Goal: Download file/media

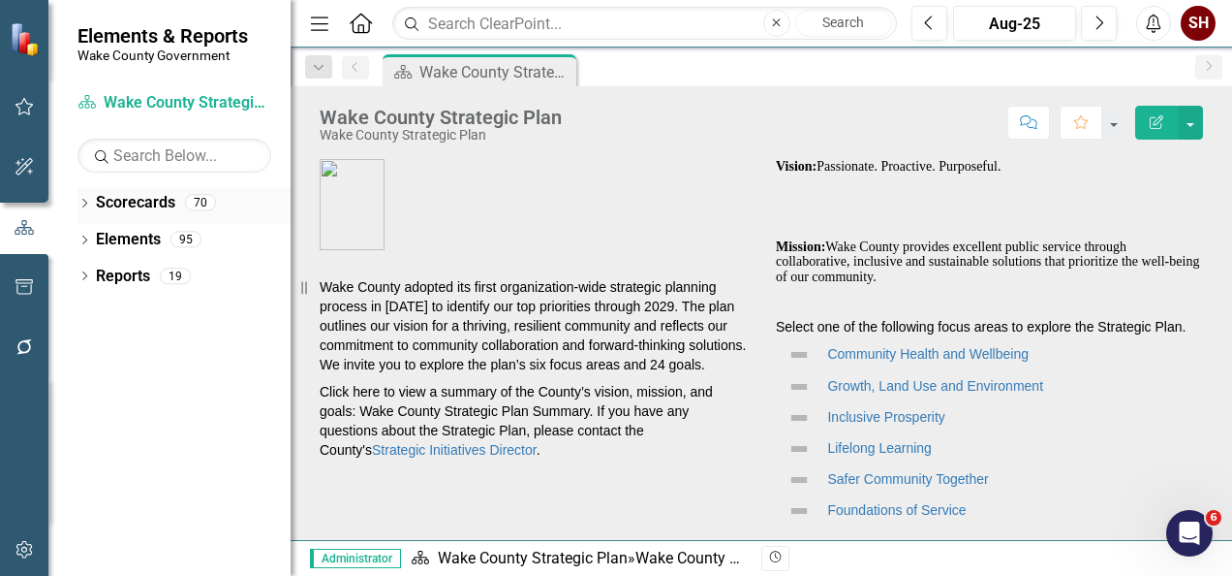
click at [86, 202] on icon at bounding box center [84, 203] width 5 height 9
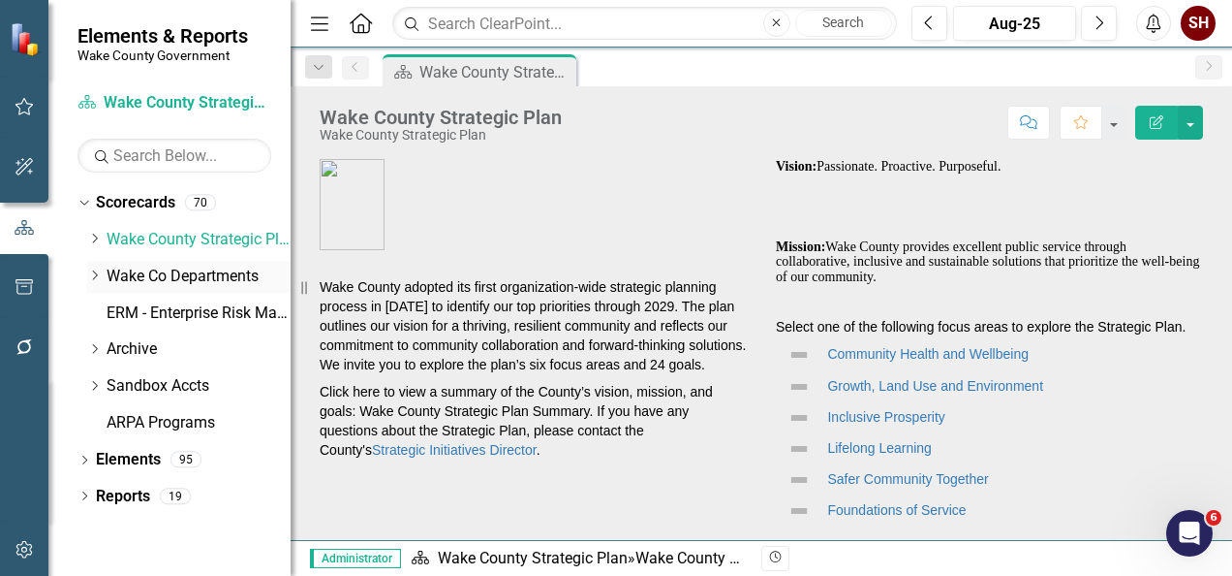
click at [93, 279] on icon at bounding box center [95, 275] width 5 height 10
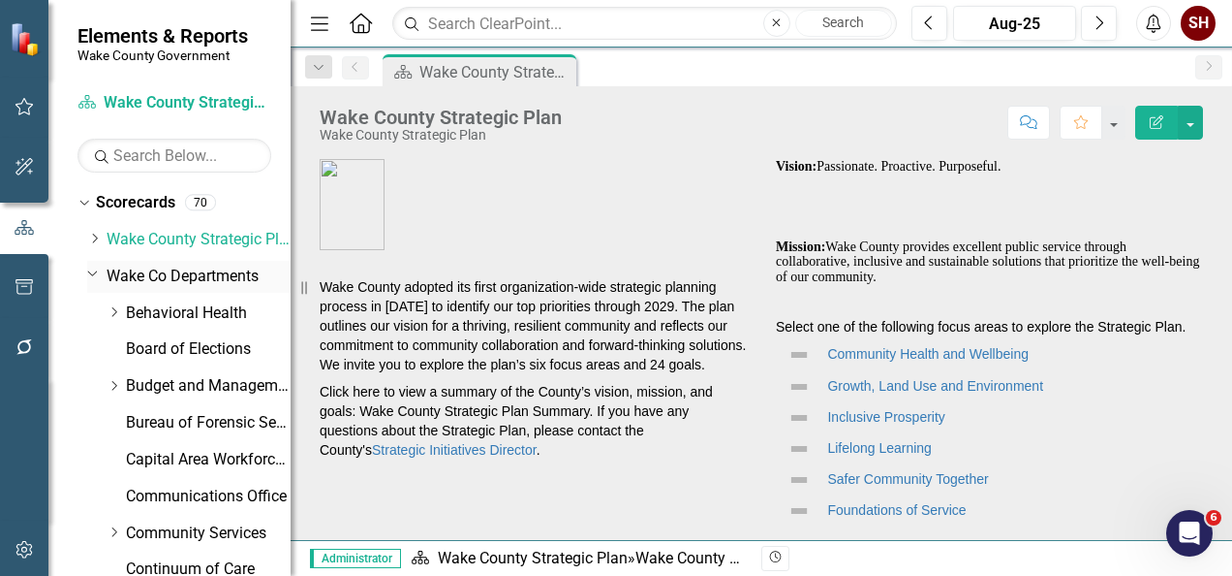
click at [93, 275] on icon at bounding box center [93, 273] width 10 height 5
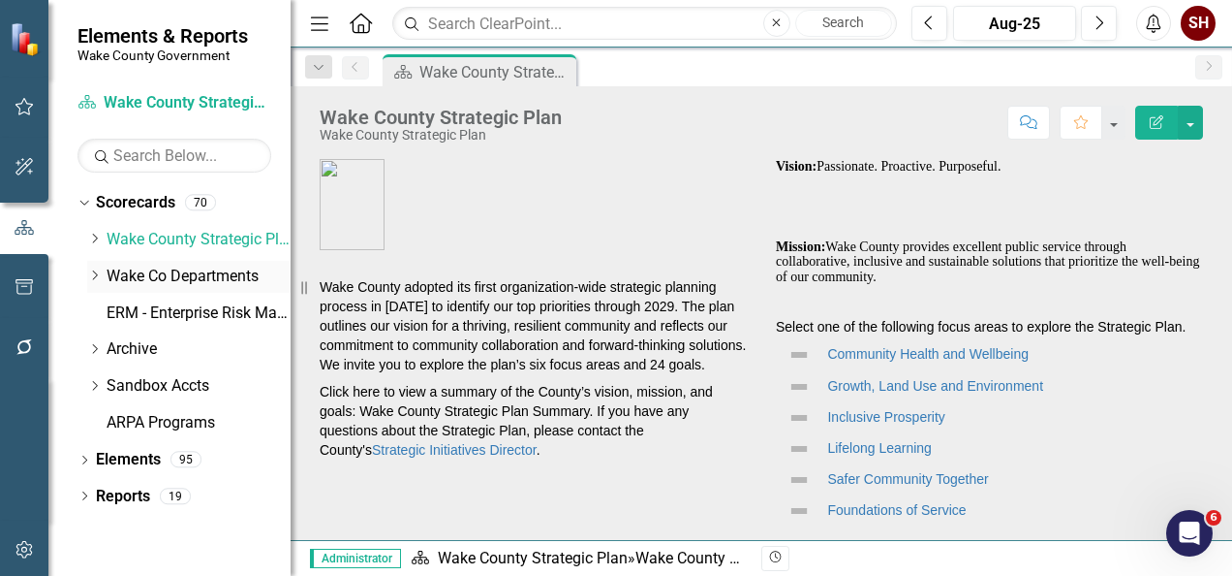
click at [95, 274] on icon "Dropdown" at bounding box center [94, 275] width 15 height 12
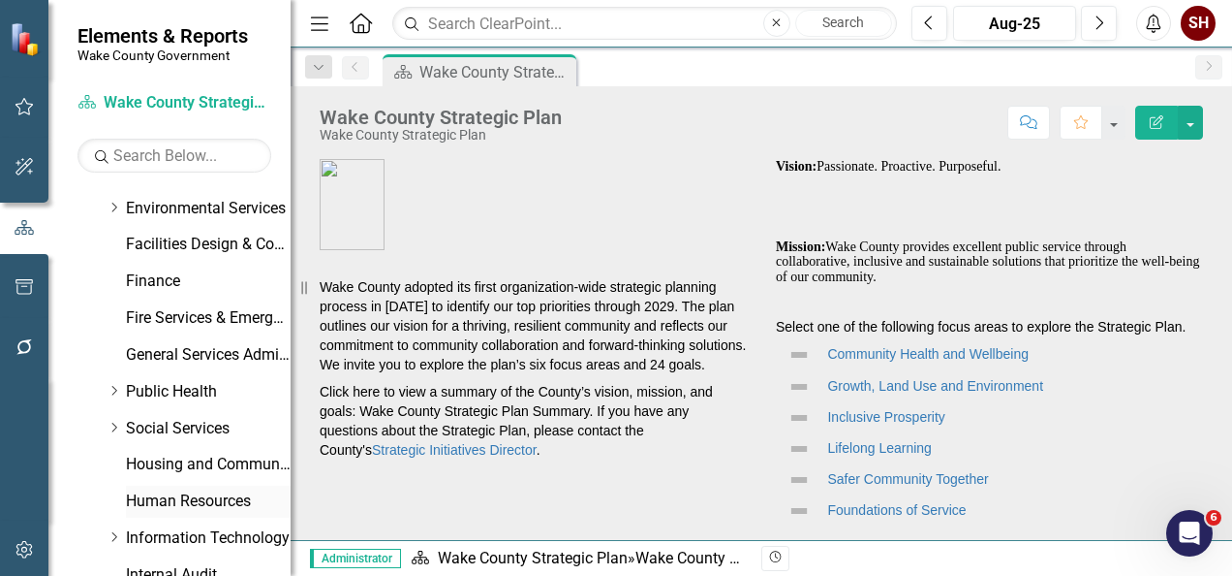
scroll to position [484, 0]
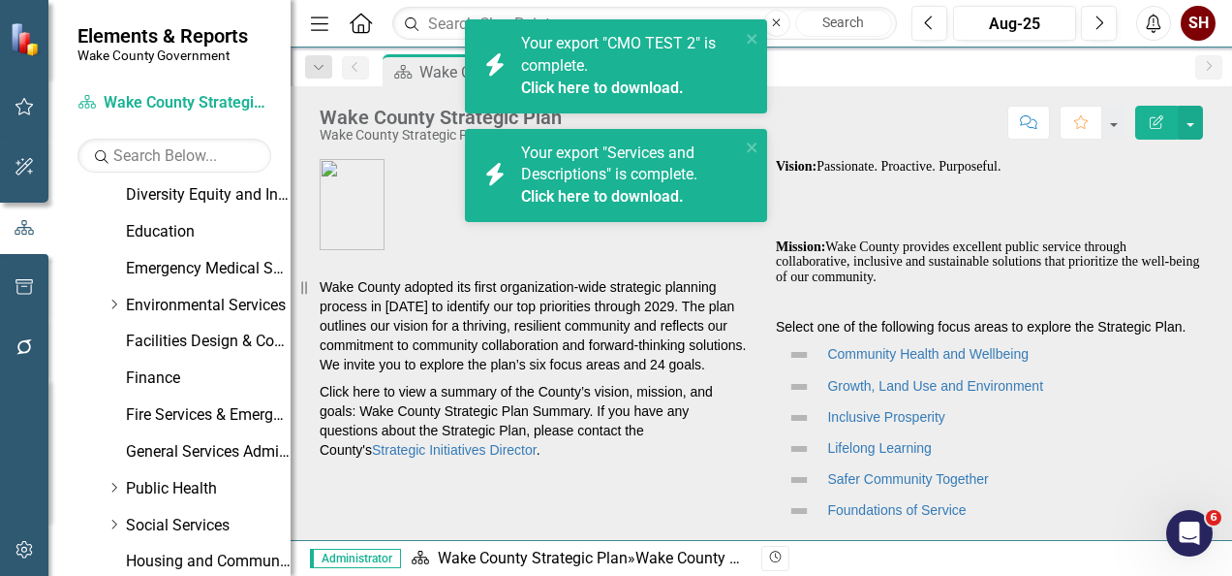
click at [656, 90] on link "Click here to download." at bounding box center [602, 87] width 163 height 18
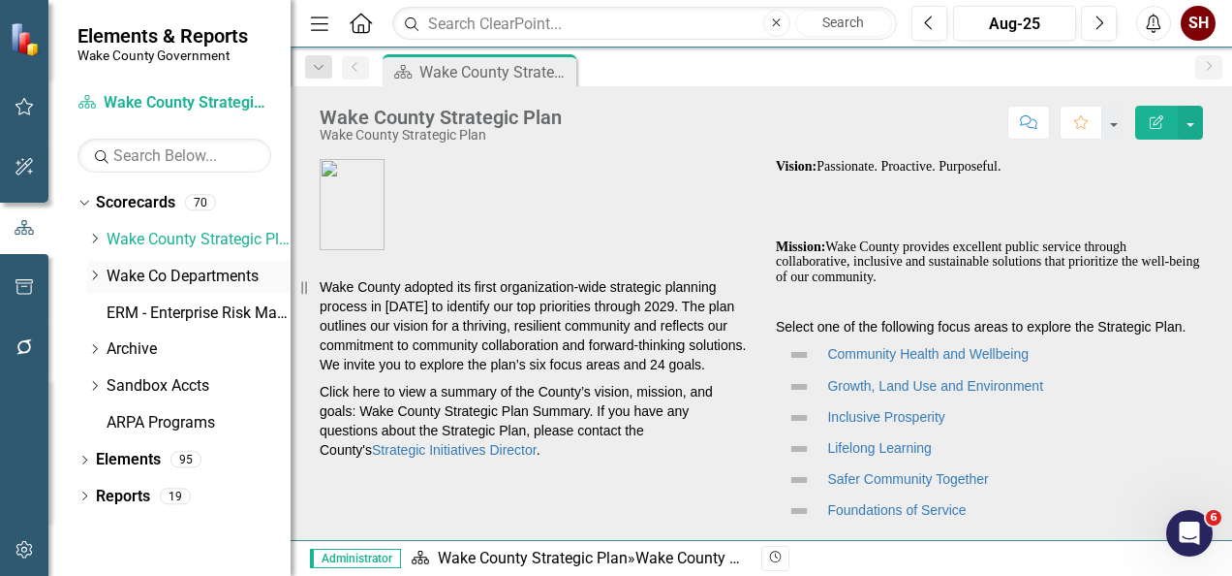
click at [95, 277] on icon "Dropdown" at bounding box center [94, 275] width 15 height 12
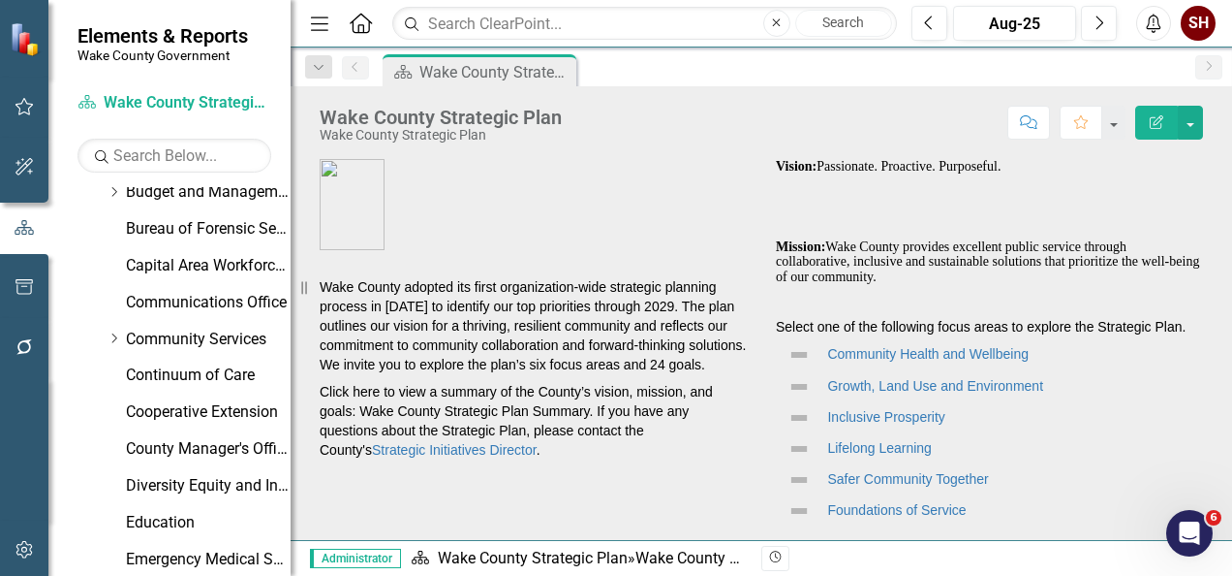
scroll to position [291, 0]
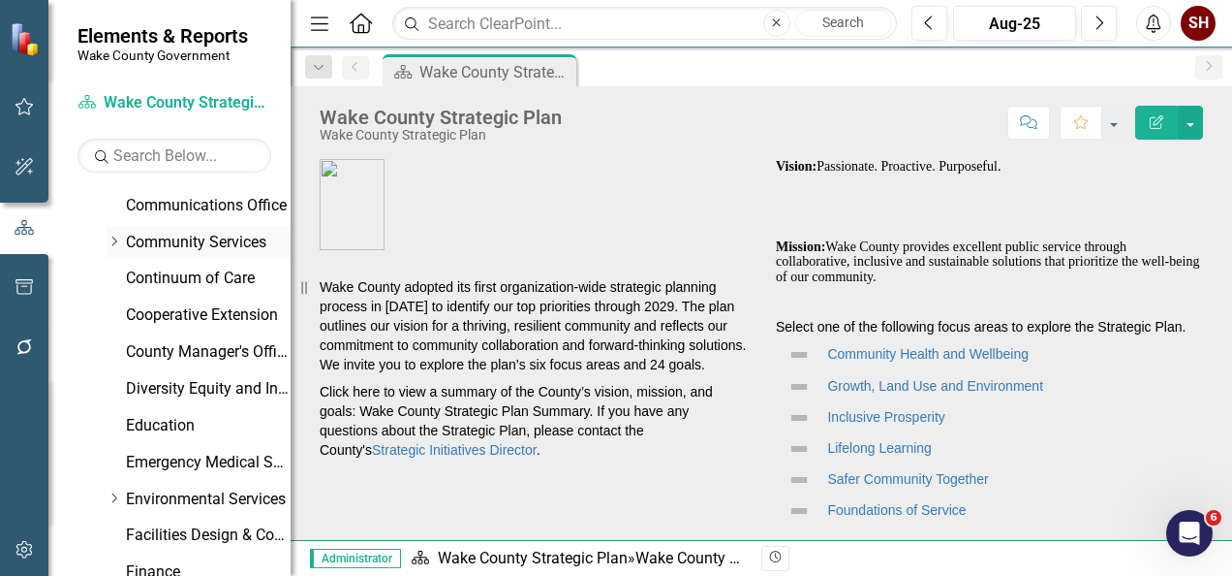
click at [122, 240] on div "Dropdown" at bounding box center [116, 242] width 19 height 16
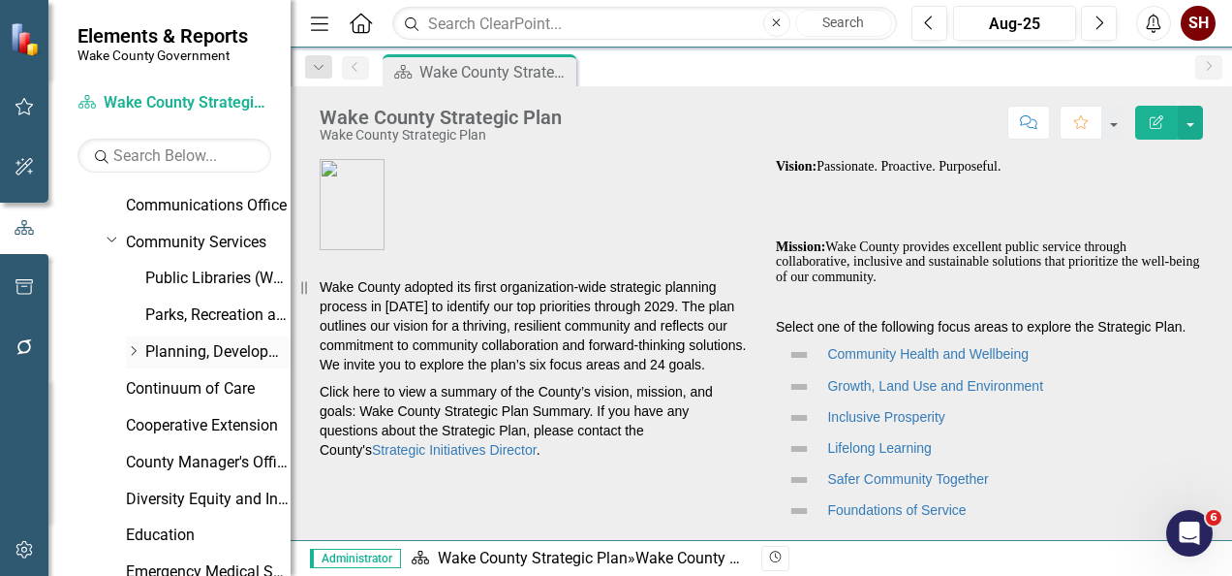
click at [158, 347] on link "Planning, Development and Inspections (PDI)" at bounding box center [217, 352] width 145 height 22
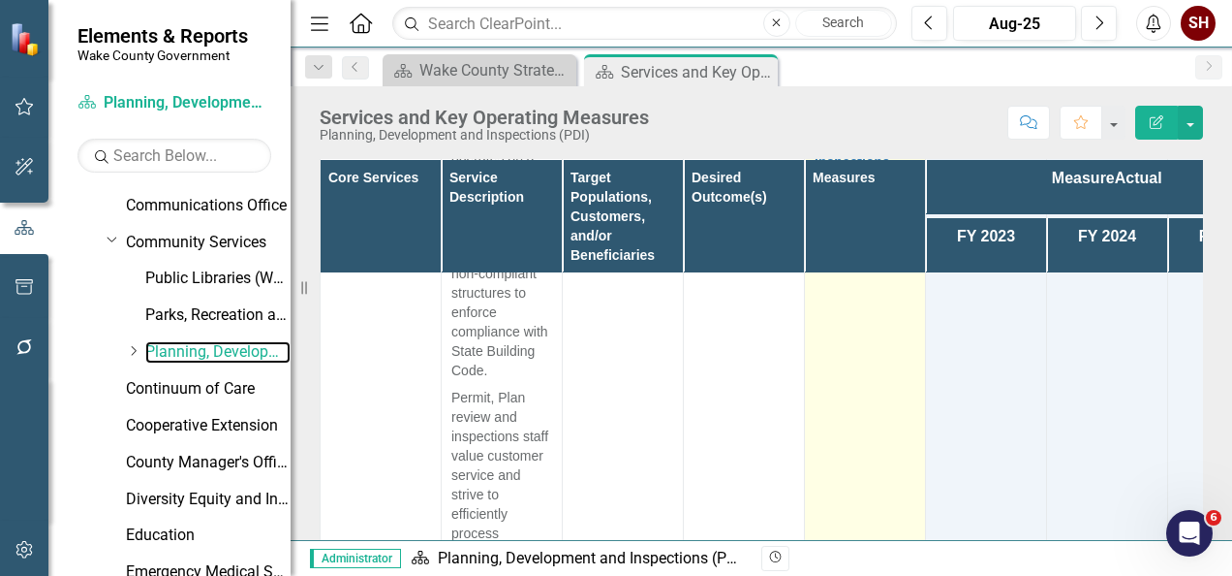
scroll to position [5185, 0]
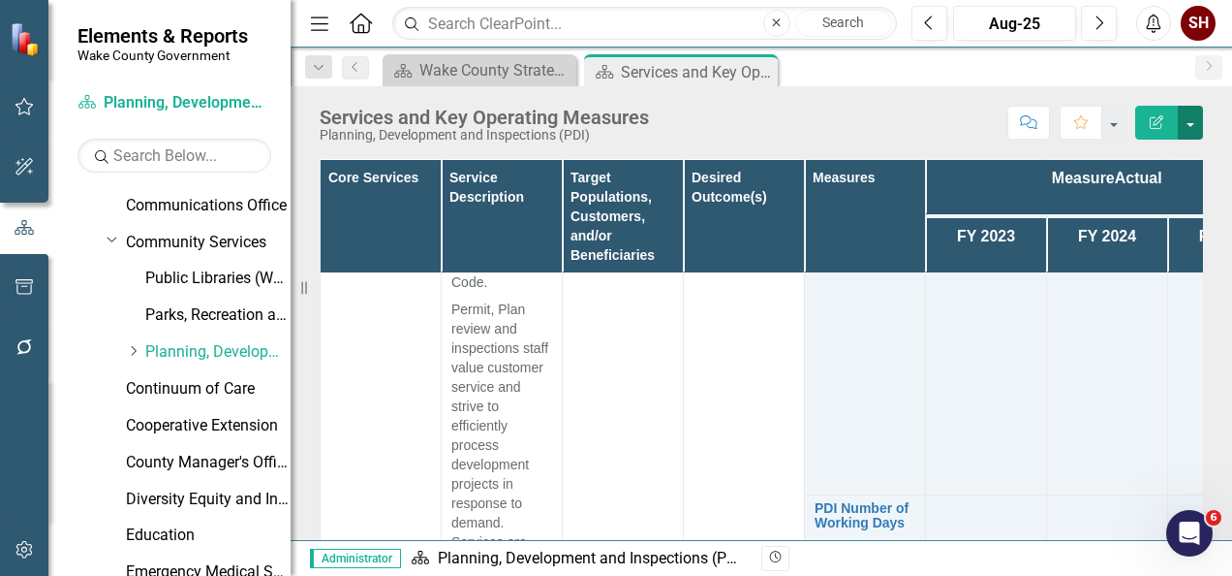
click at [1194, 111] on button "button" at bounding box center [1190, 123] width 25 height 34
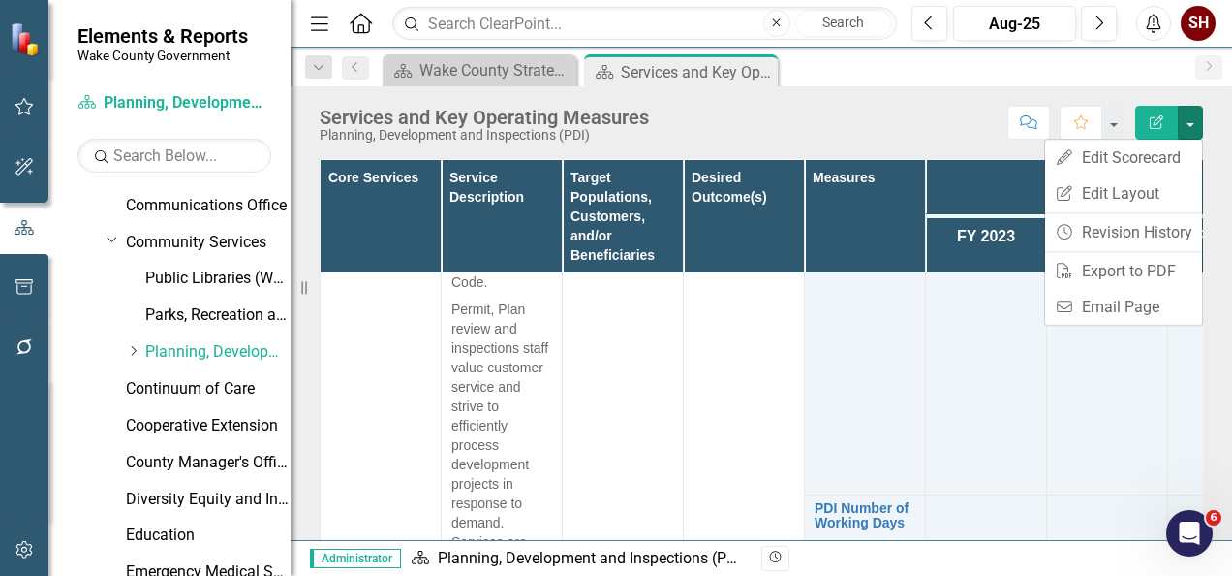
click at [879, 118] on div "Score: N/A Aug-25 Completed Comment Favorite Edit Report" at bounding box center [931, 122] width 545 height 33
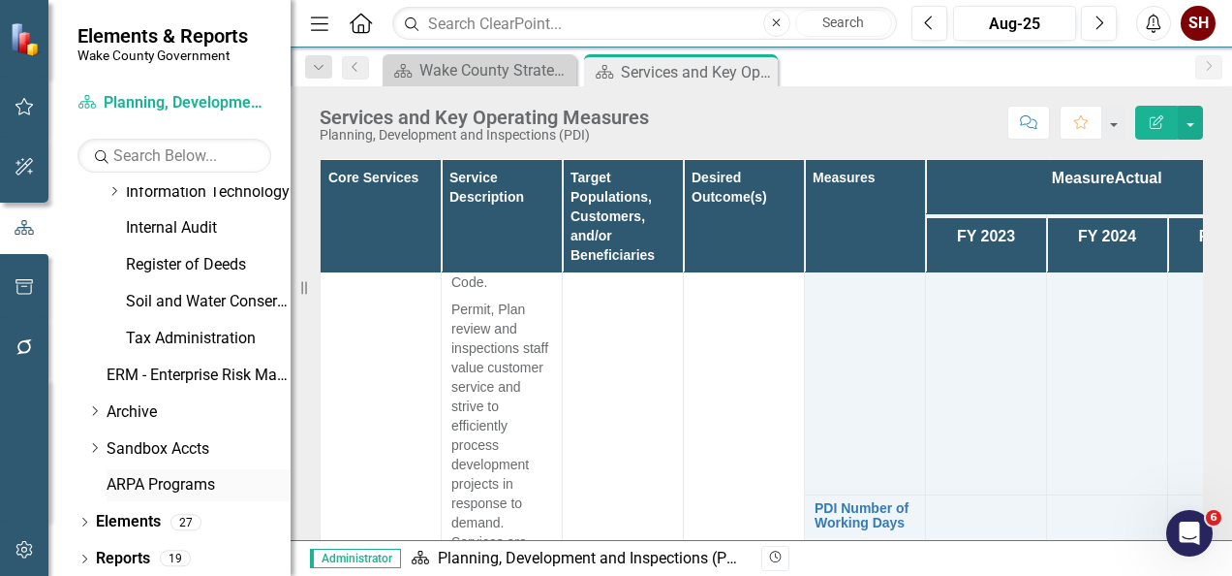
scroll to position [1041, 0]
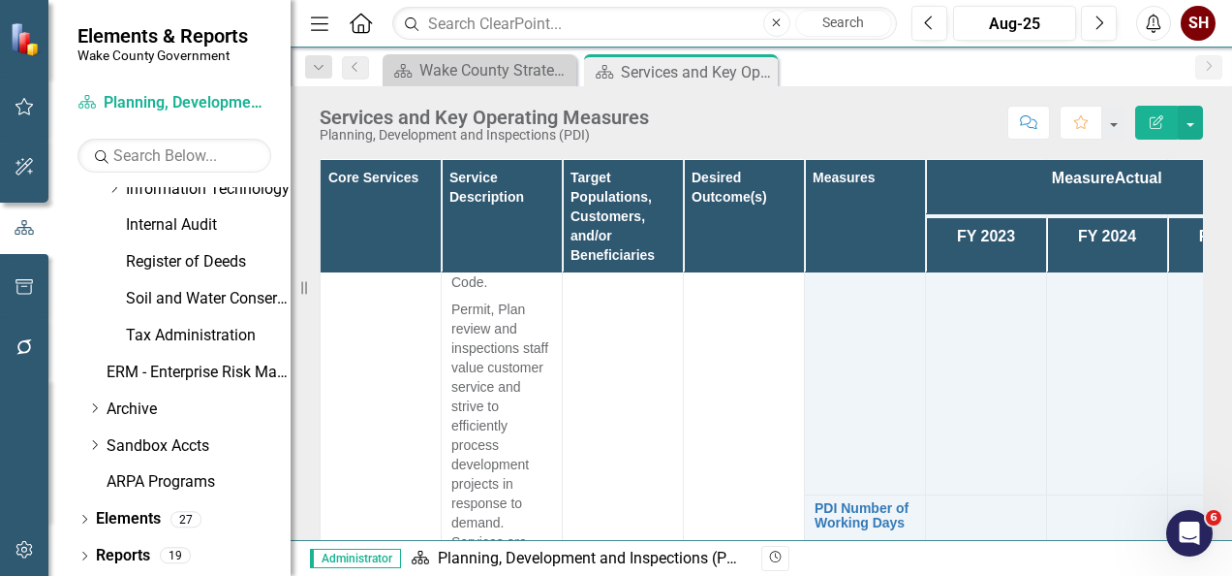
click at [77, 521] on div "Dropdown Scorecards 70 Dropdown Wake County Strategic Plan Demographics Dropdow…" at bounding box center [169, 381] width 242 height 389
click at [78, 552] on icon "Dropdown" at bounding box center [85, 557] width 14 height 11
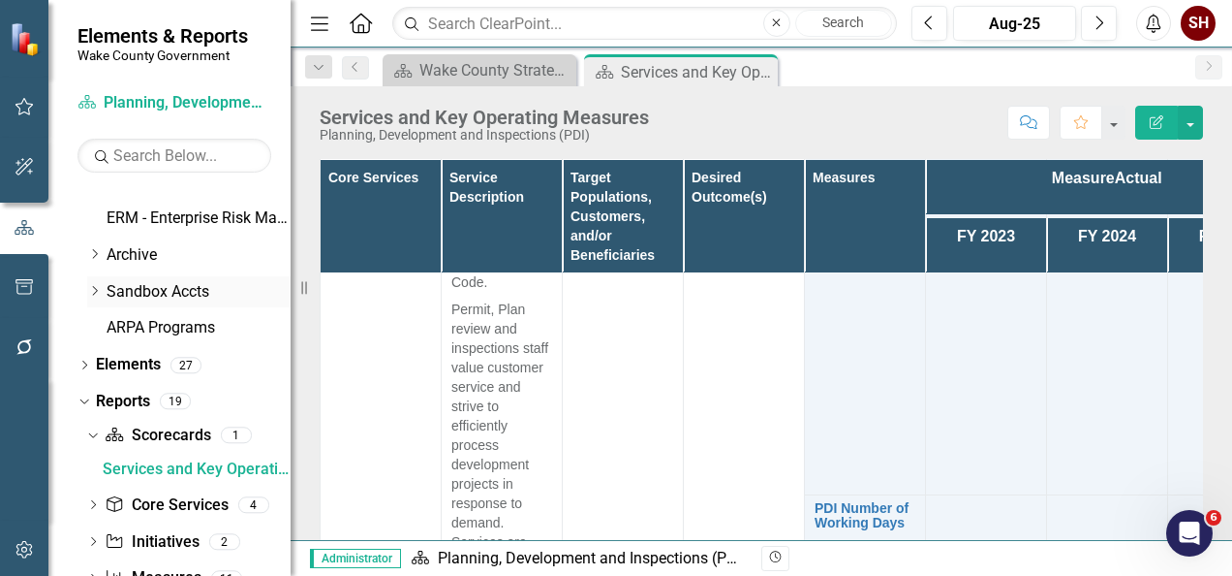
scroll to position [1247, 0]
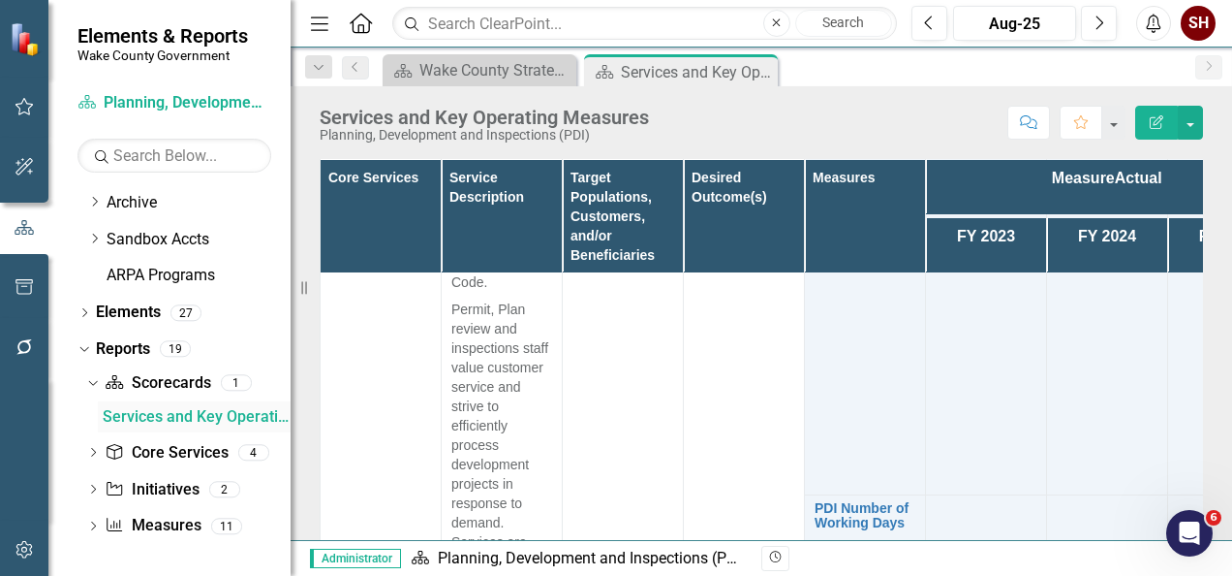
click at [151, 418] on div "Services and Key Operating Measures" at bounding box center [197, 416] width 188 height 17
click at [93, 454] on icon at bounding box center [93, 452] width 5 height 9
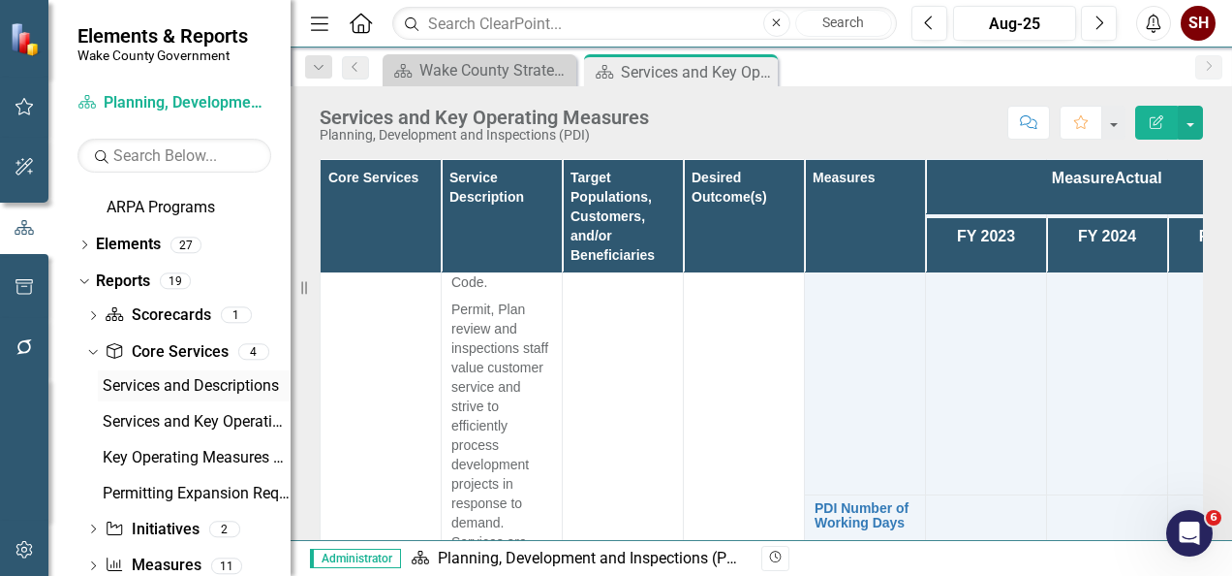
scroll to position [1344, 0]
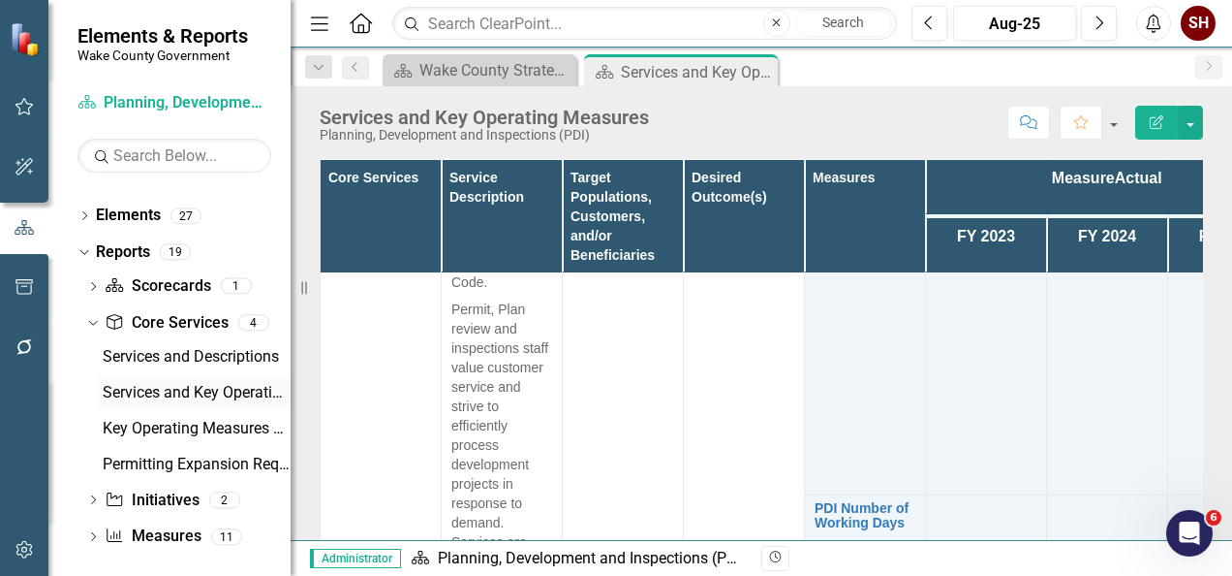
click at [144, 398] on div "Services and Key Operating Measures (Matrix)" at bounding box center [197, 392] width 188 height 17
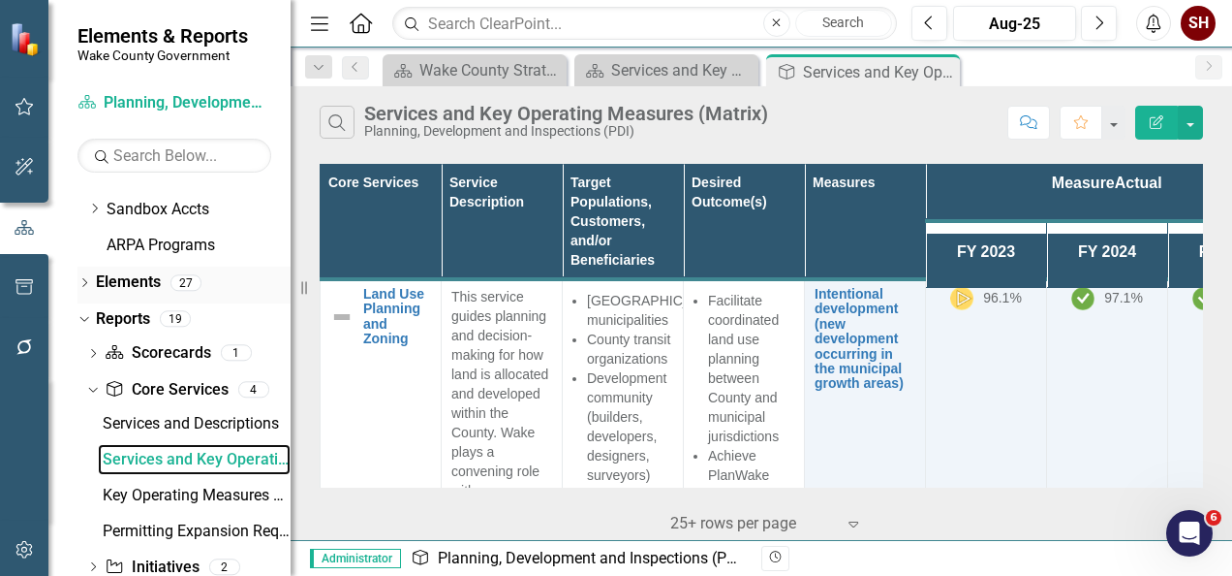
scroll to position [1355, 0]
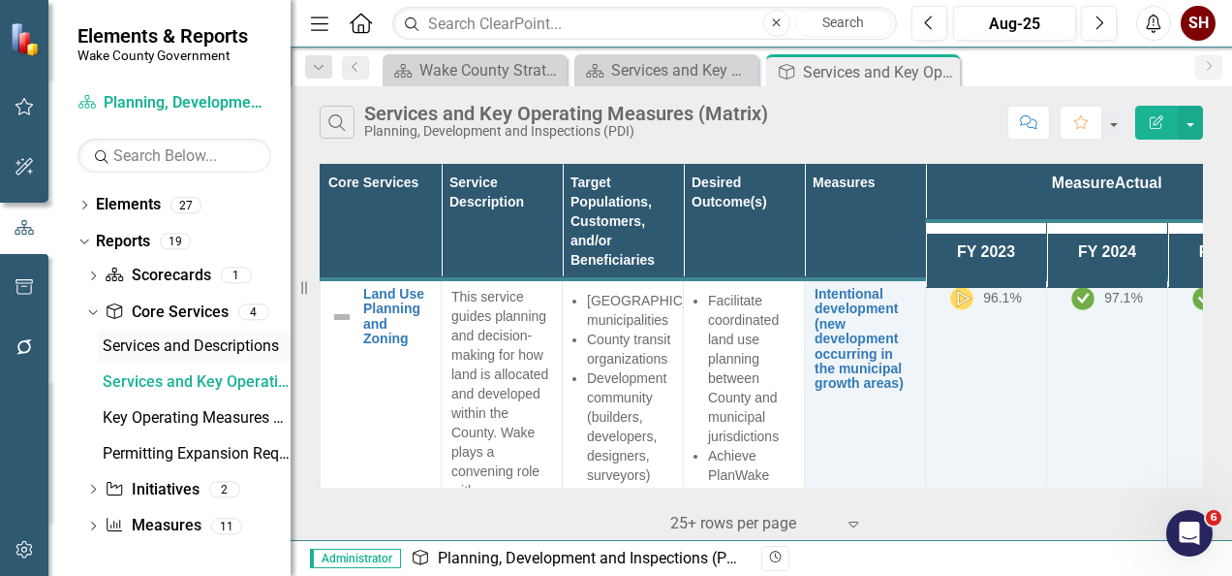
click at [188, 350] on div "Services and Descriptions" at bounding box center [197, 345] width 188 height 17
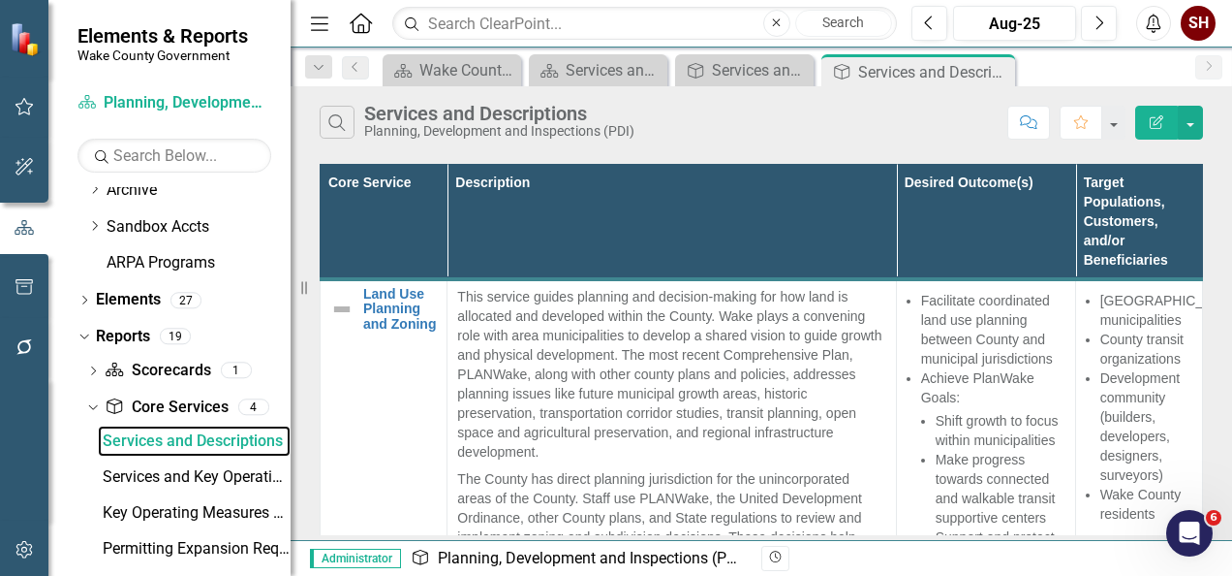
scroll to position [1355, 0]
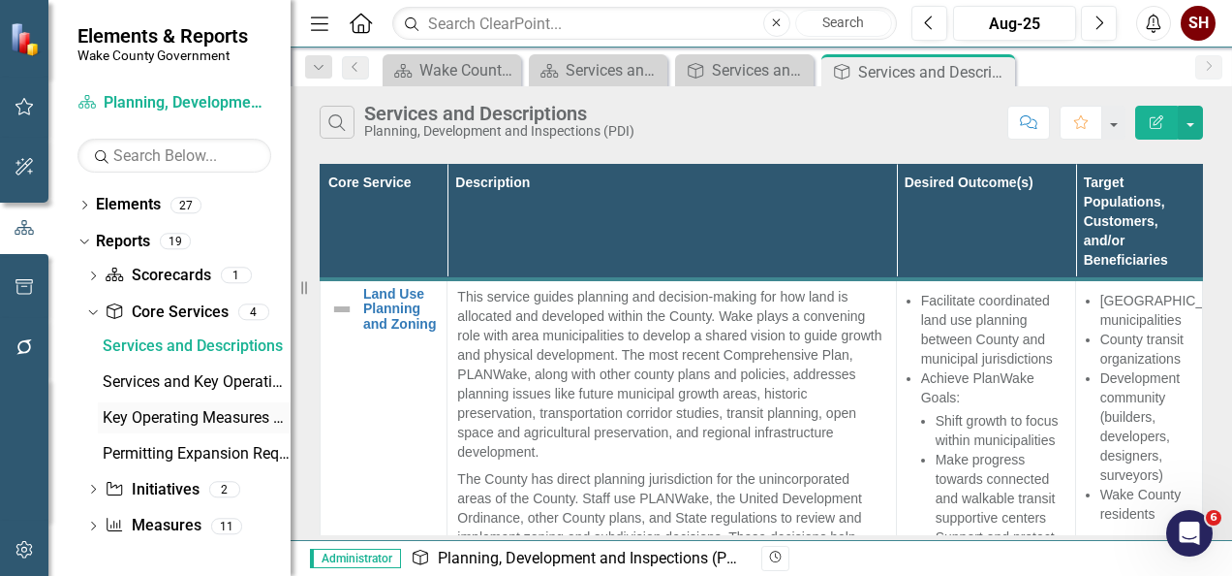
click at [150, 420] on div "Key Operating Measures and Targets" at bounding box center [197, 417] width 188 height 17
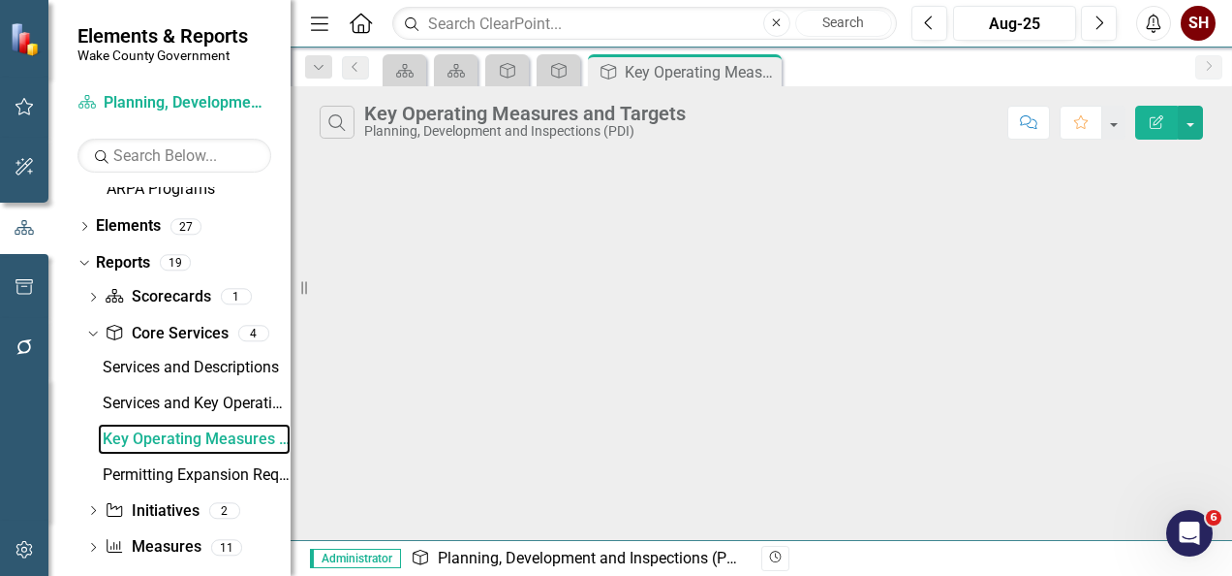
scroll to position [1355, 0]
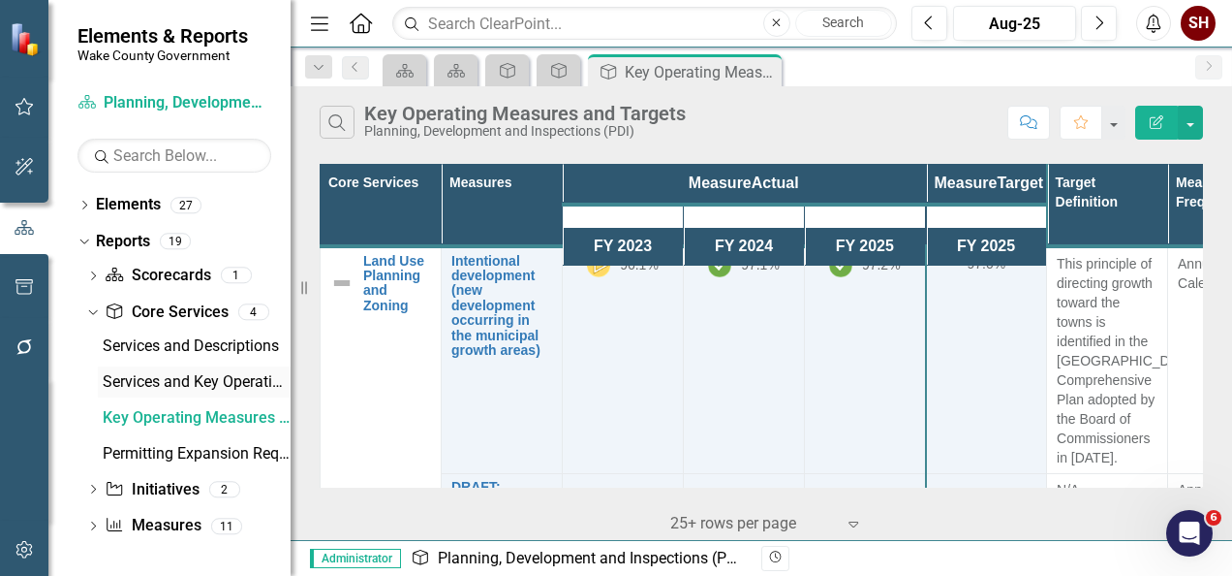
click at [140, 377] on div "Services and Key Operating Measures (Matrix)" at bounding box center [197, 381] width 188 height 17
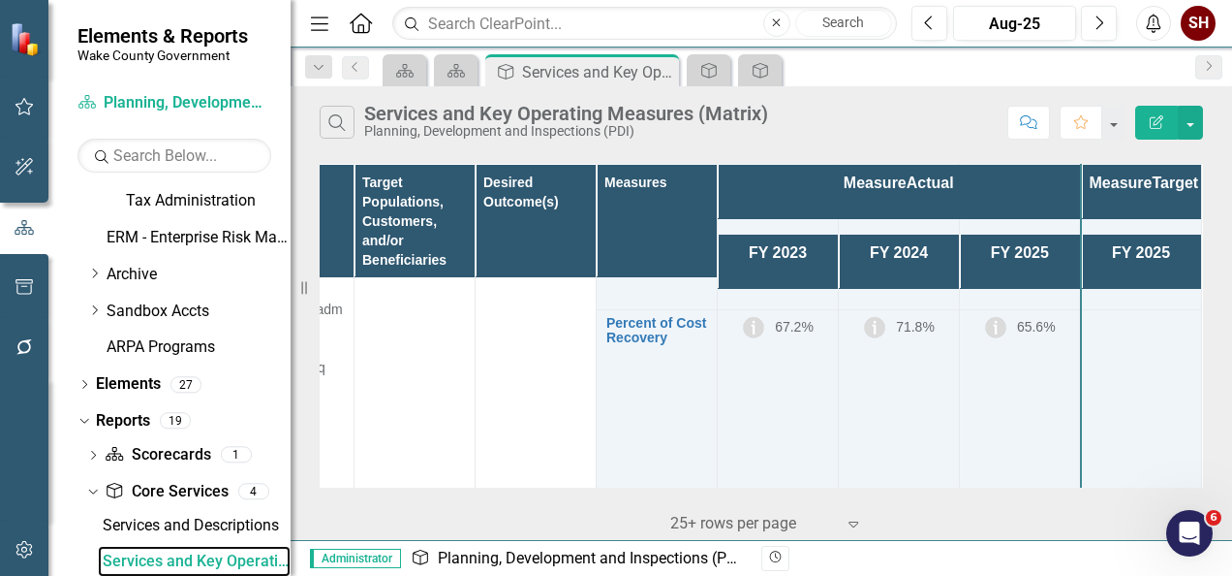
scroll to position [3449, 222]
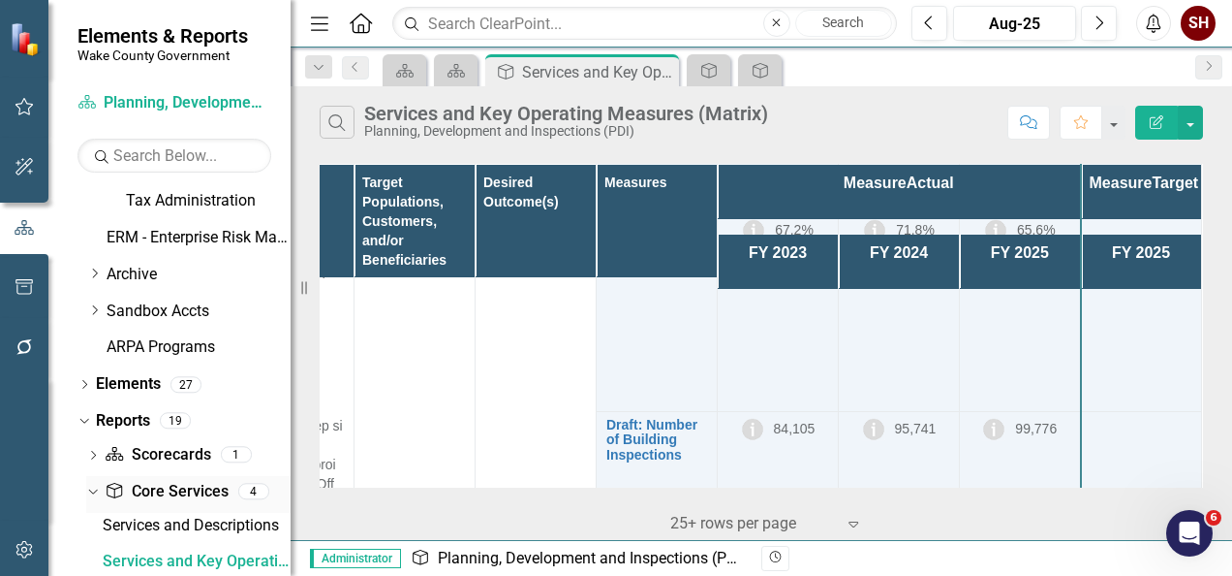
click at [146, 488] on link "Core Service Core Services" at bounding box center [166, 492] width 123 height 22
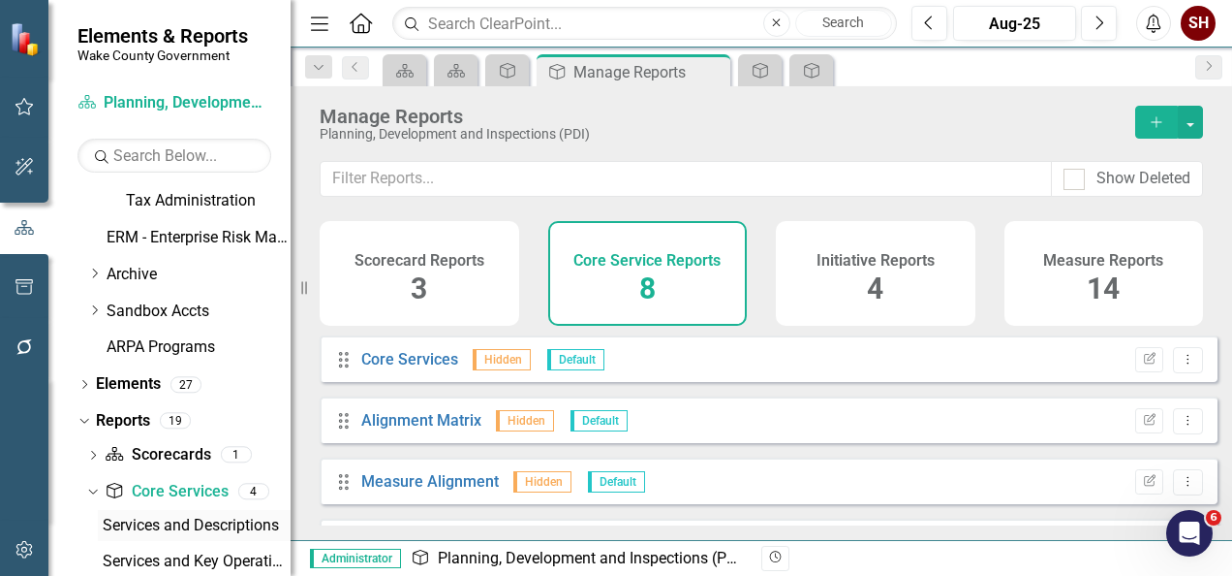
click at [204, 526] on div "Services and Descriptions" at bounding box center [197, 524] width 188 height 17
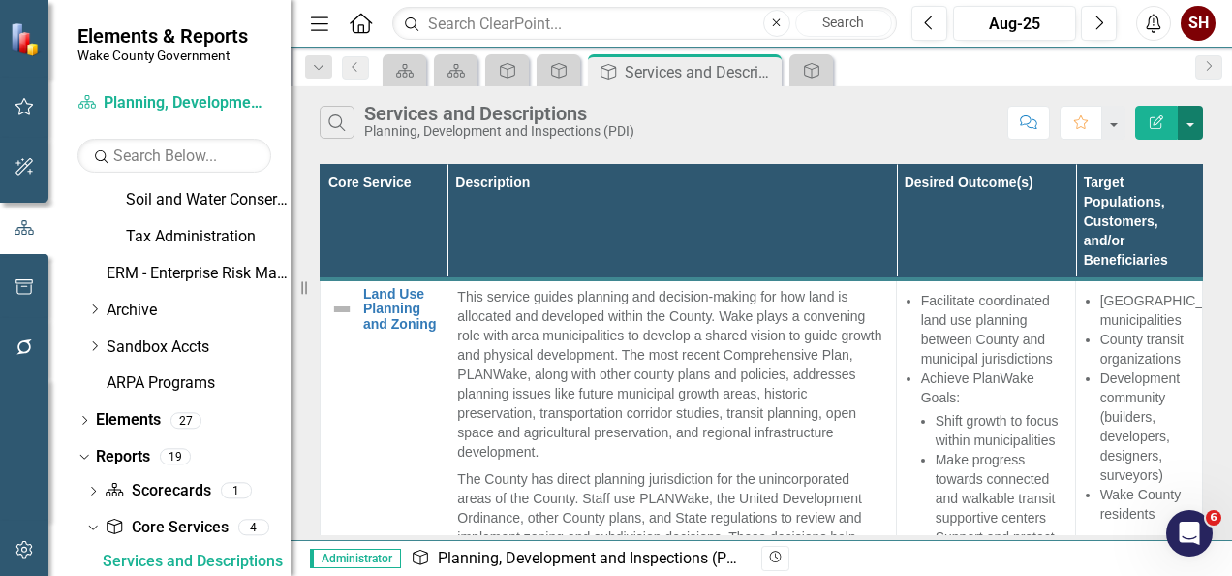
click at [1201, 118] on button "button" at bounding box center [1190, 123] width 25 height 34
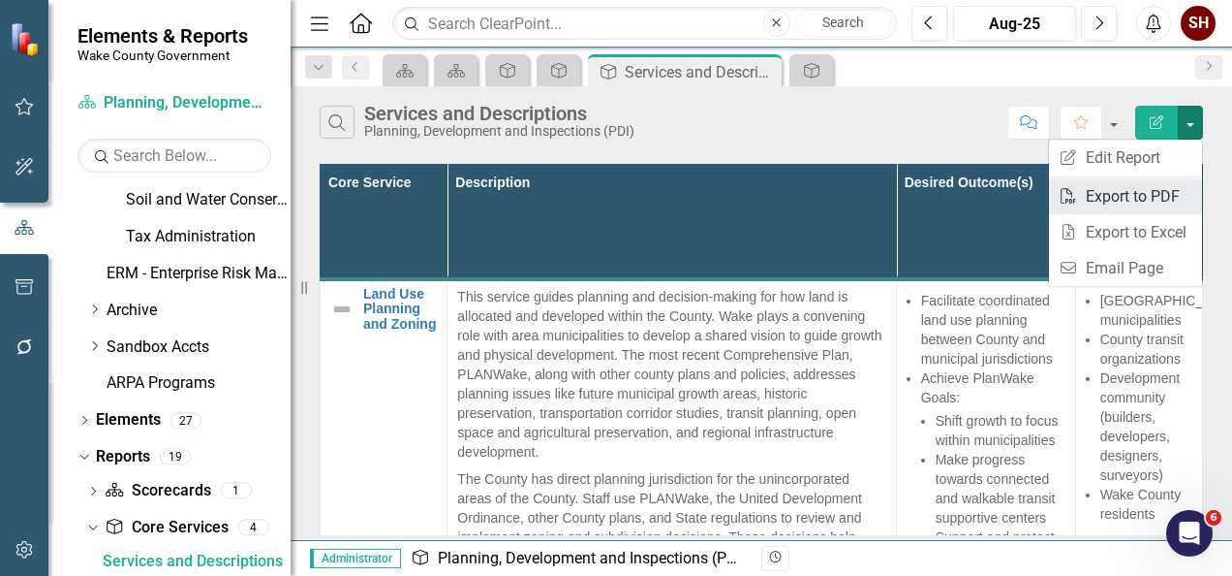
click at [1153, 203] on link "PDF Export to PDF" at bounding box center [1125, 196] width 153 height 36
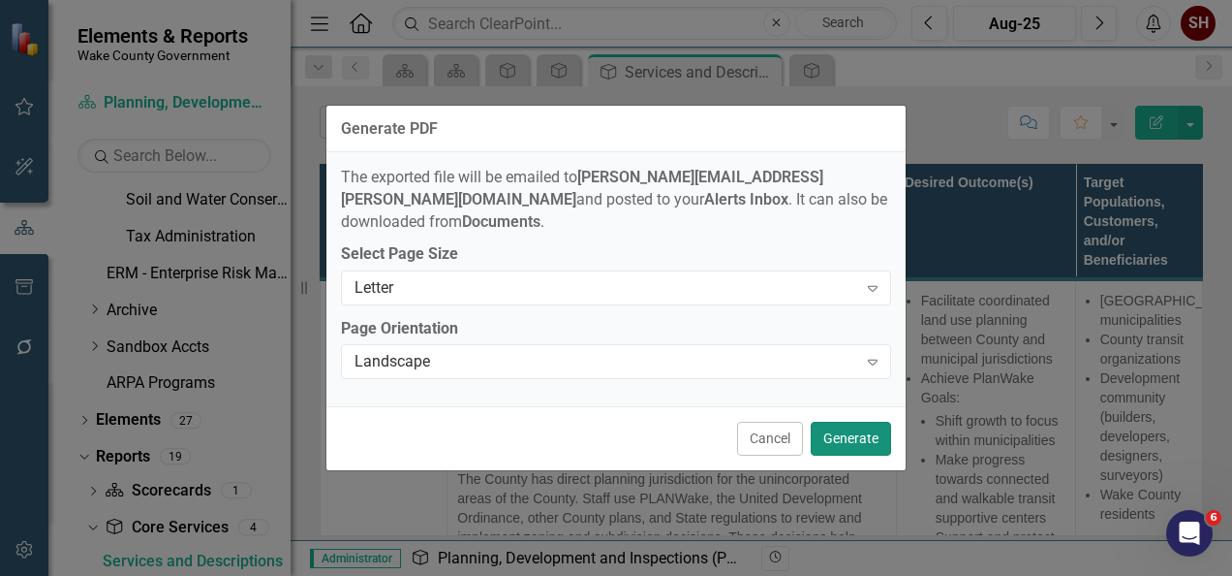
click at [872, 438] on button "Generate" at bounding box center [851, 438] width 80 height 34
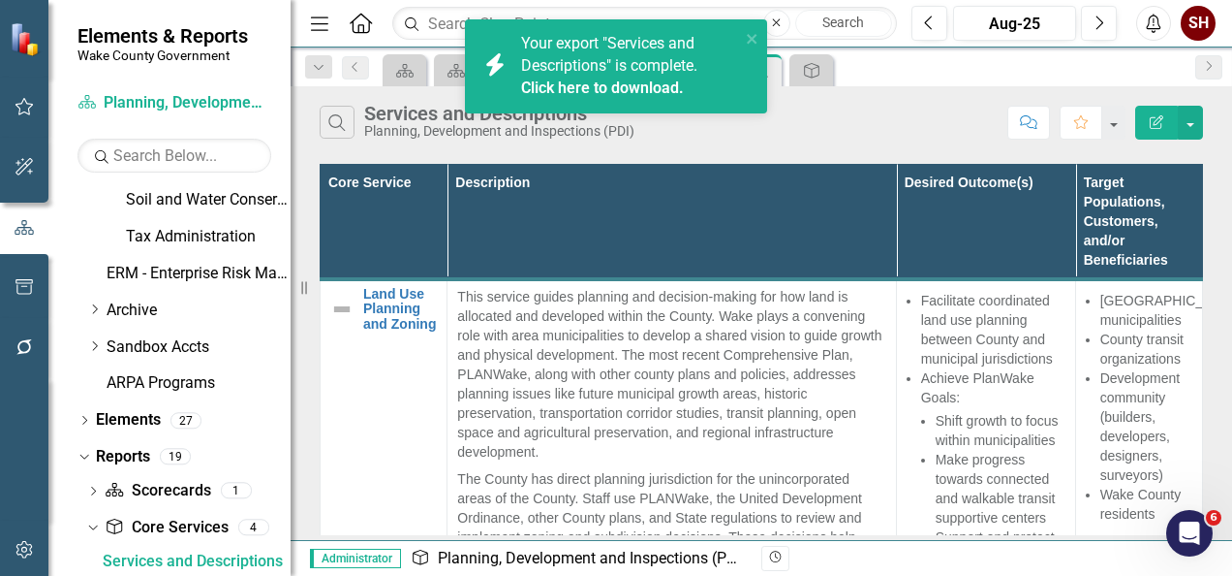
click at [666, 86] on link "Click here to download." at bounding box center [602, 87] width 163 height 18
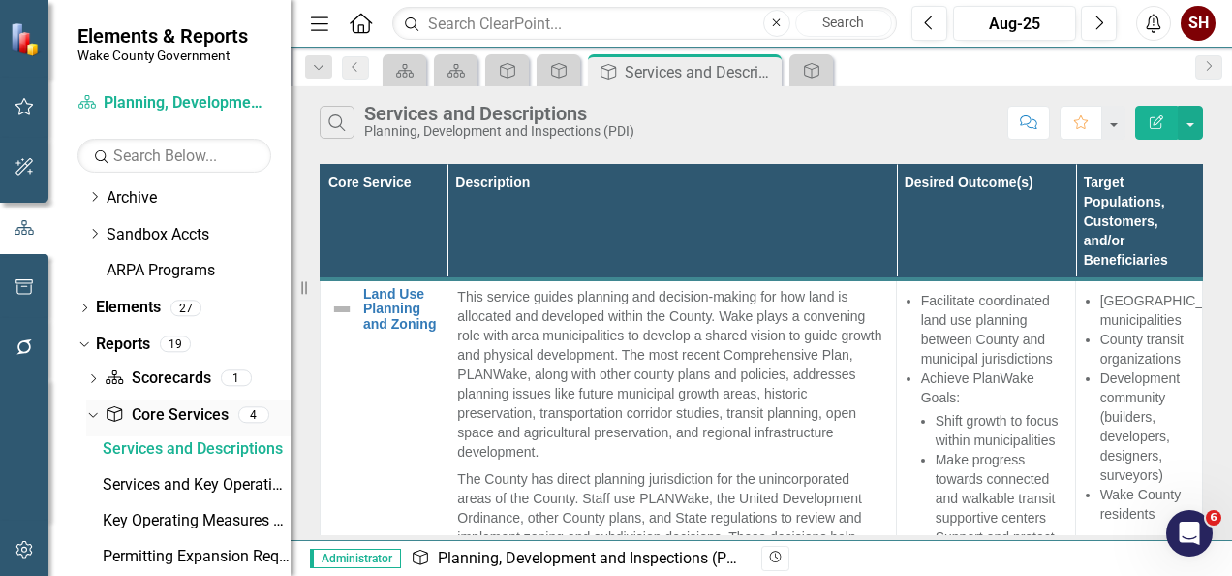
scroll to position [1355, 0]
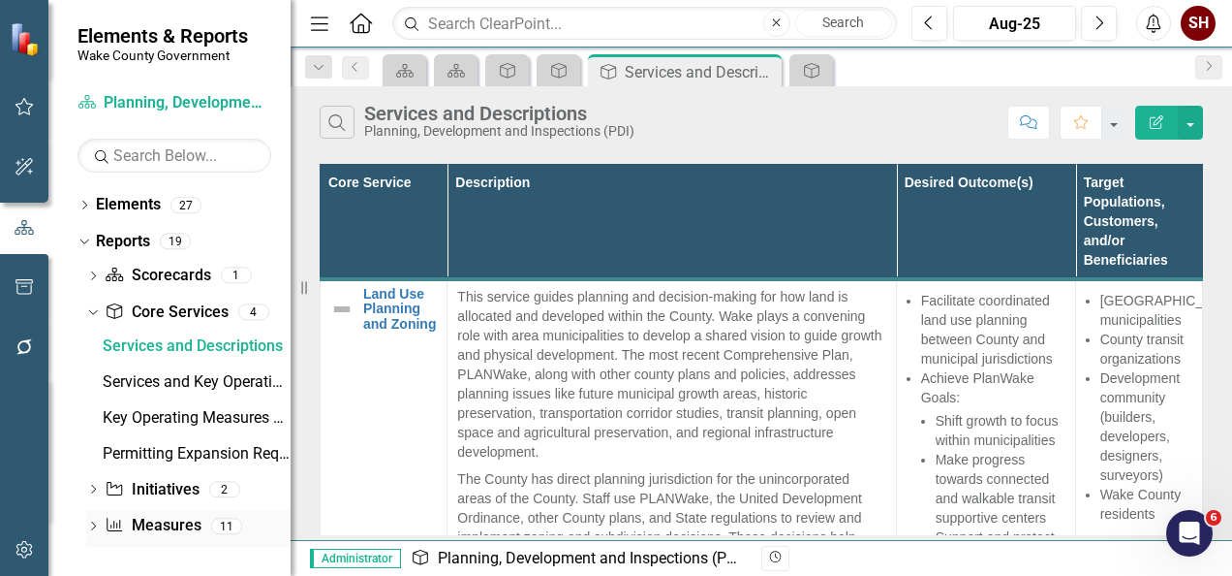
click at [97, 516] on div "Dropdown Measure Measures 11" at bounding box center [188, 528] width 204 height 37
click at [91, 520] on div "Dropdown" at bounding box center [93, 528] width 14 height 16
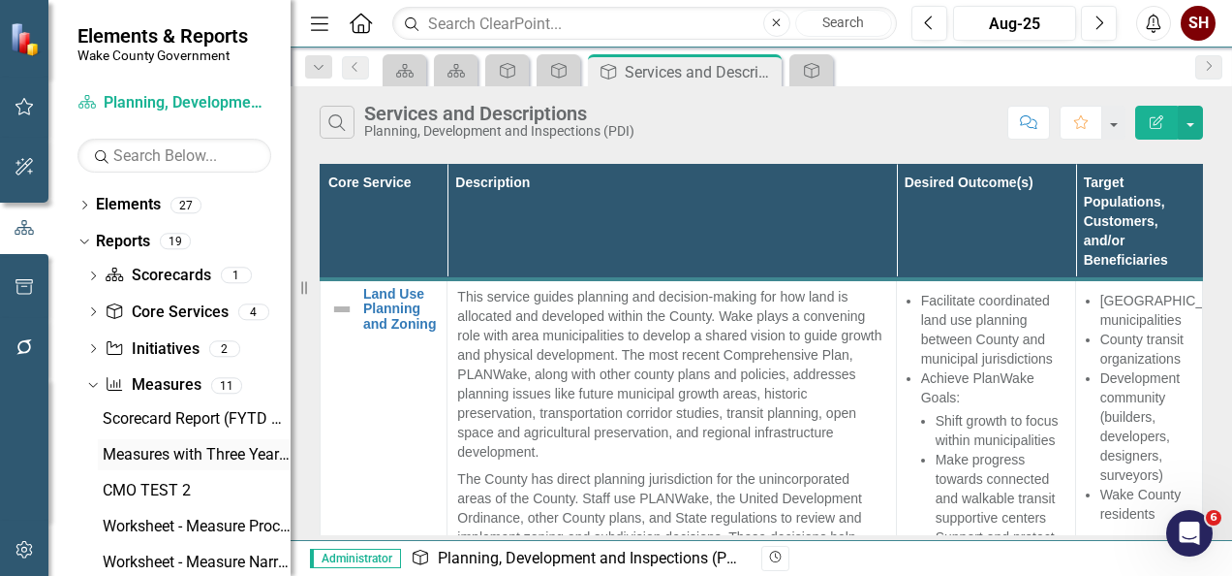
click at [198, 449] on div "Measures with Three Years of Actuals" at bounding box center [197, 454] width 188 height 17
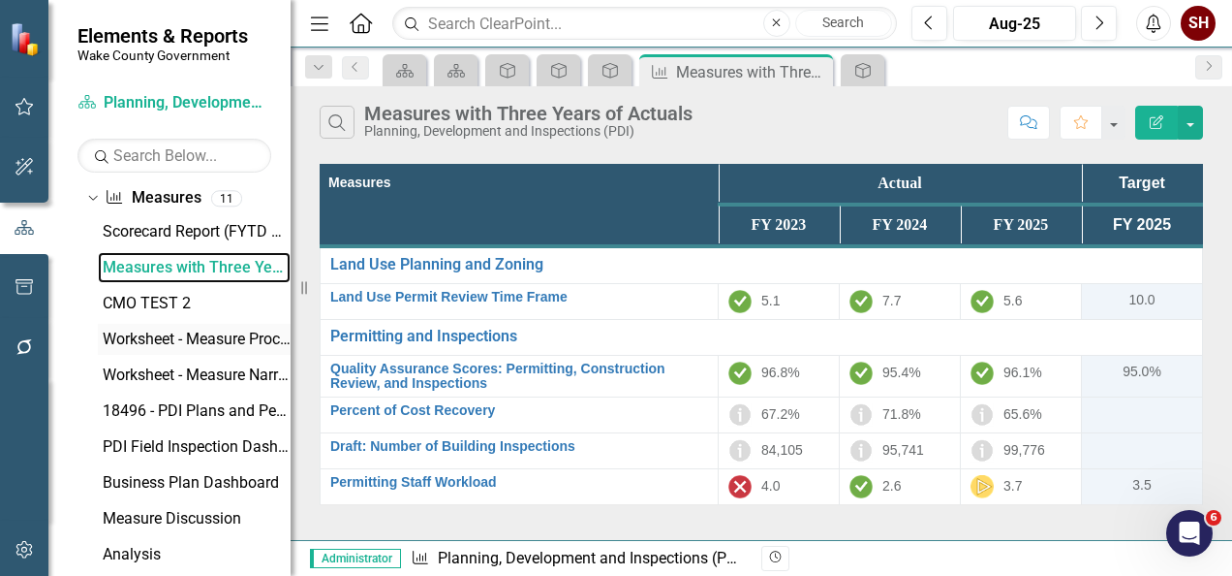
scroll to position [1605, 0]
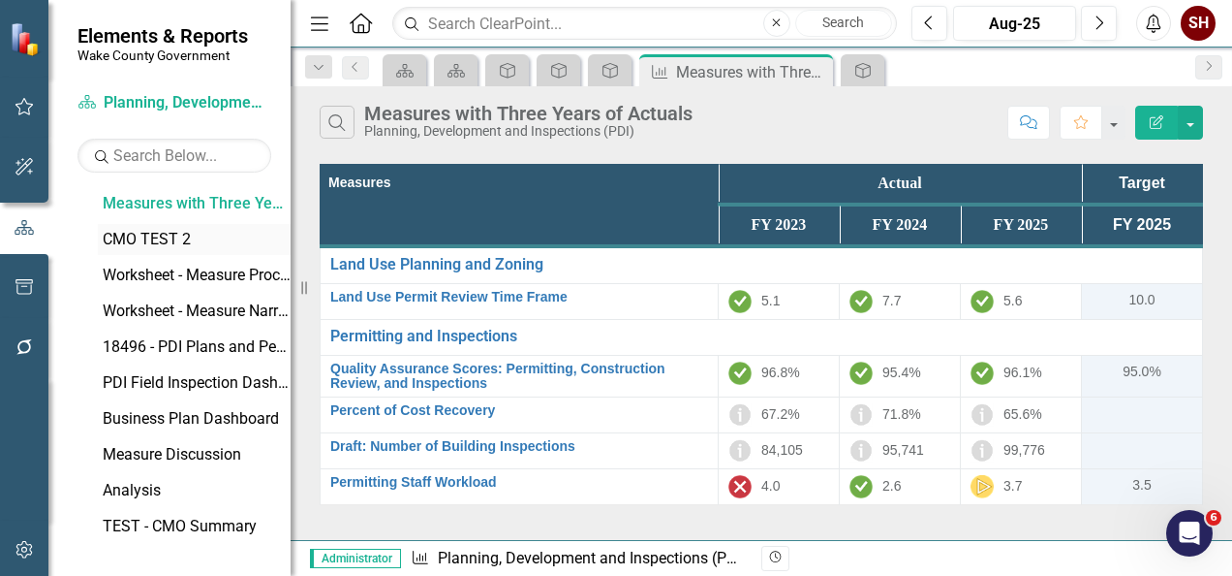
click at [164, 236] on div "CMO TEST 2" at bounding box center [197, 239] width 188 height 17
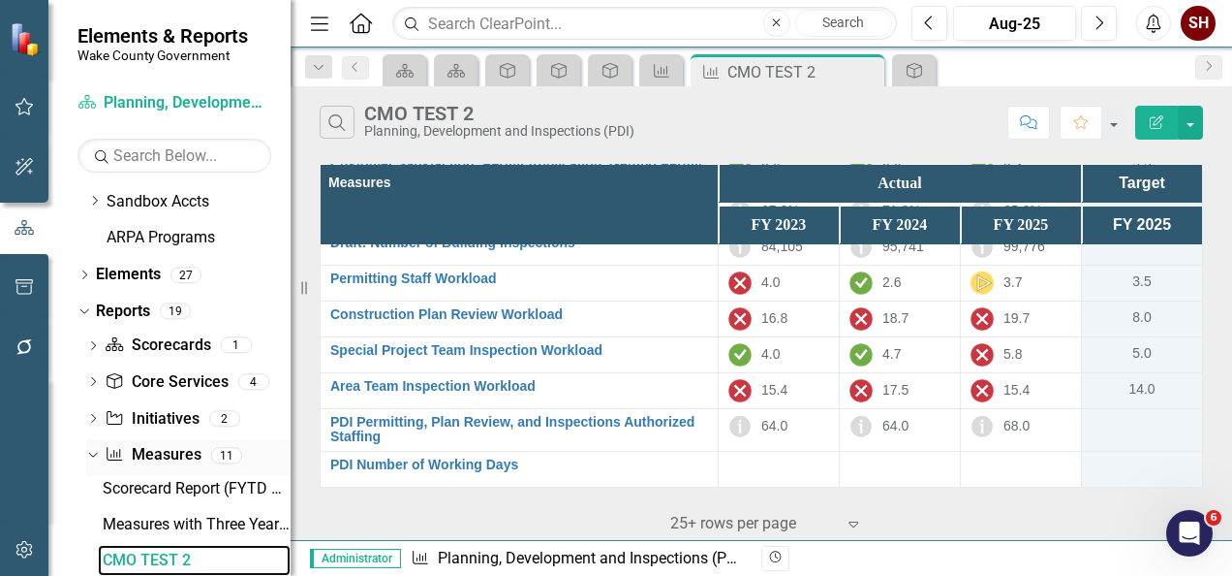
scroll to position [1479, 0]
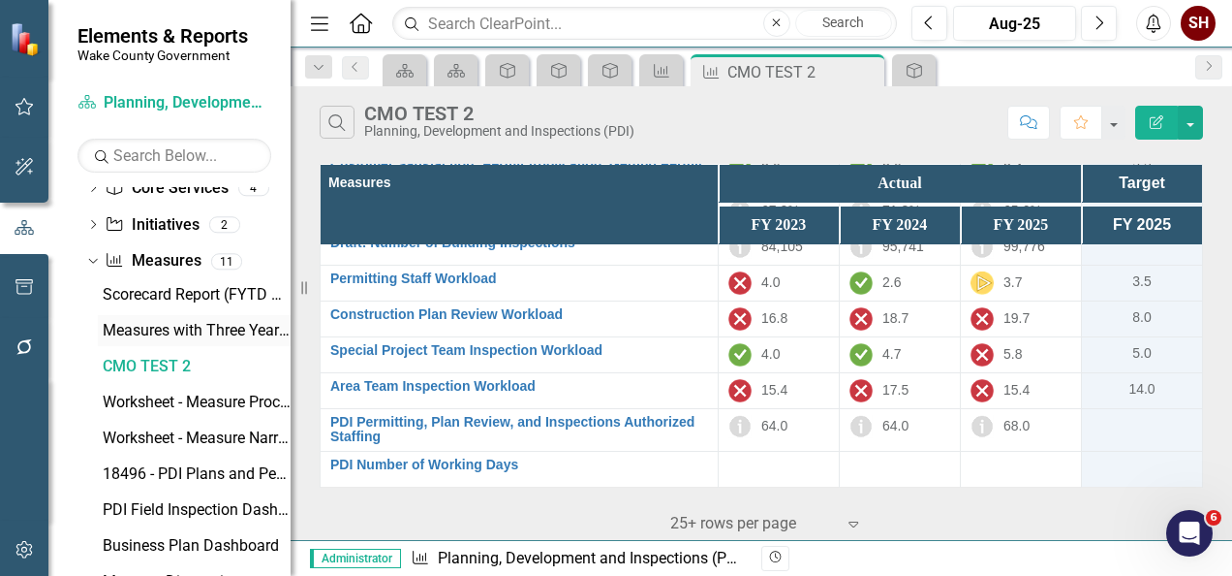
click at [171, 328] on div "Measures with Three Years of Actuals" at bounding box center [197, 330] width 188 height 17
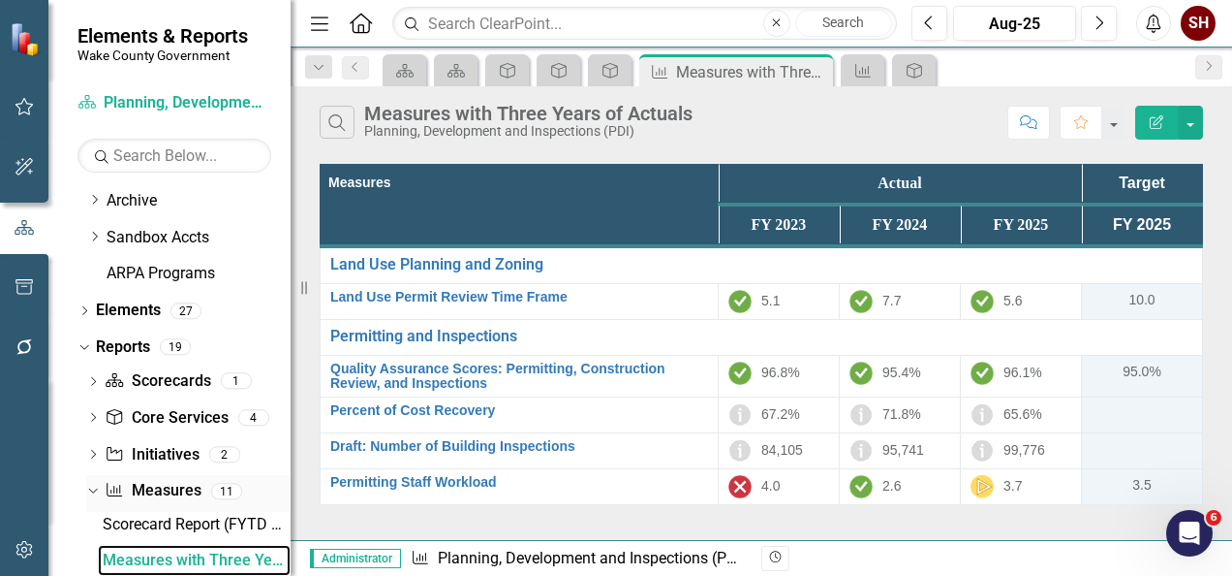
scroll to position [1346, 0]
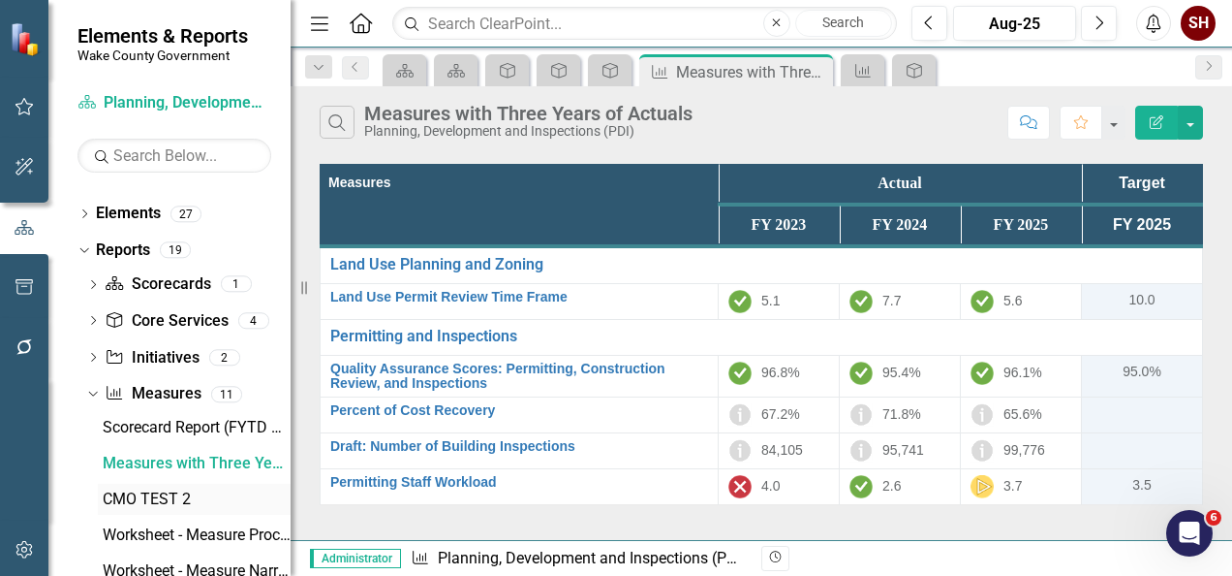
click at [179, 506] on div "CMO TEST 2" at bounding box center [197, 498] width 188 height 17
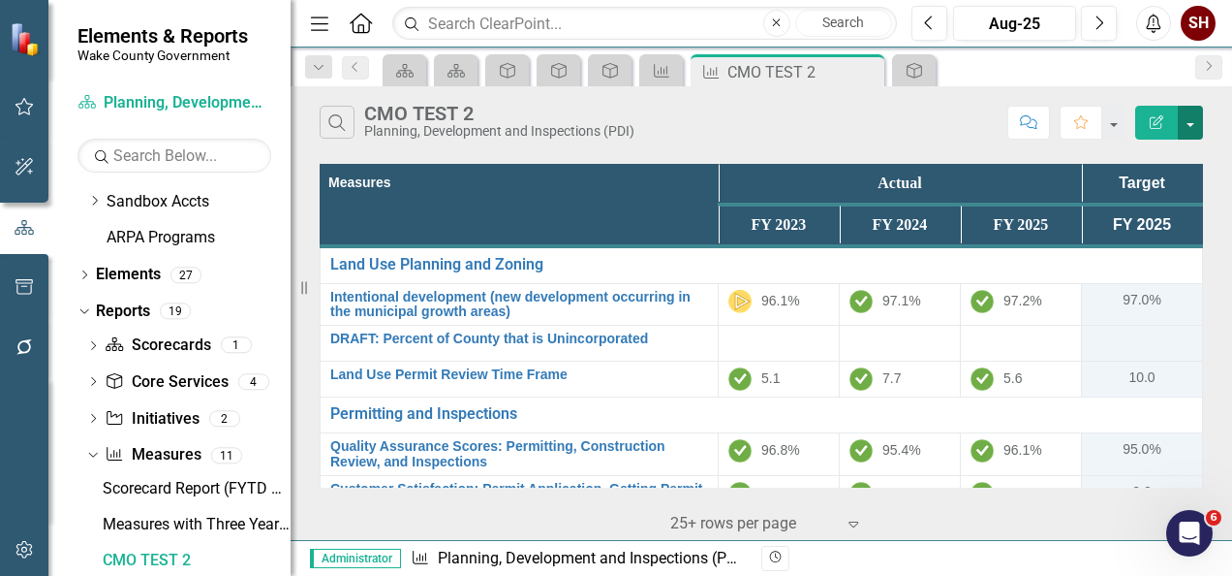
click at [1192, 122] on button "button" at bounding box center [1190, 123] width 25 height 34
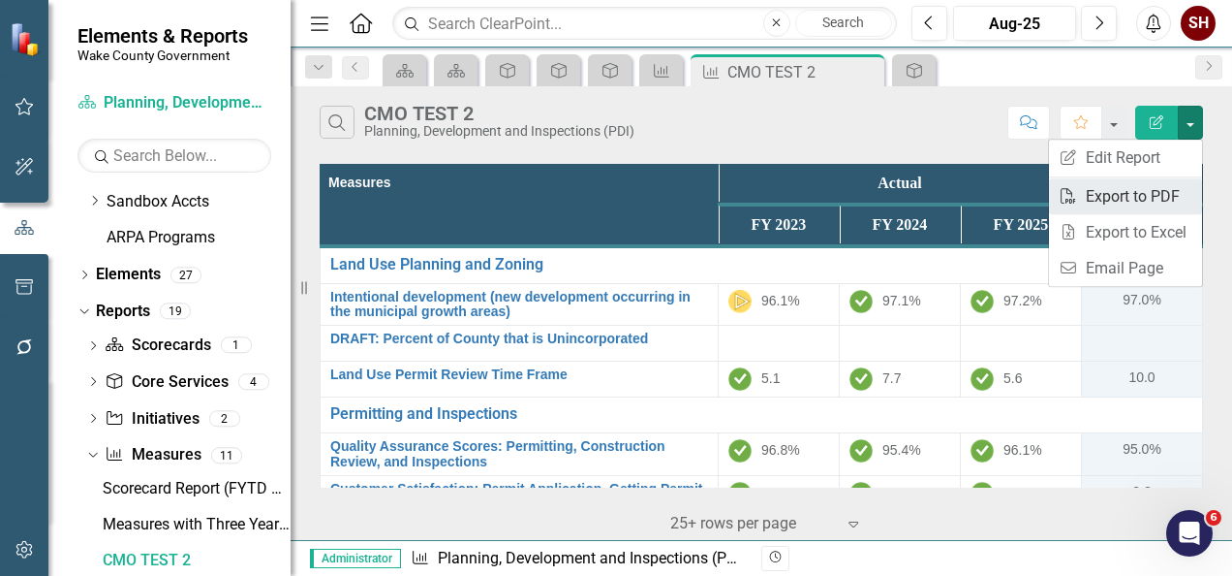
click at [1170, 200] on link "PDF Export to PDF" at bounding box center [1125, 196] width 153 height 36
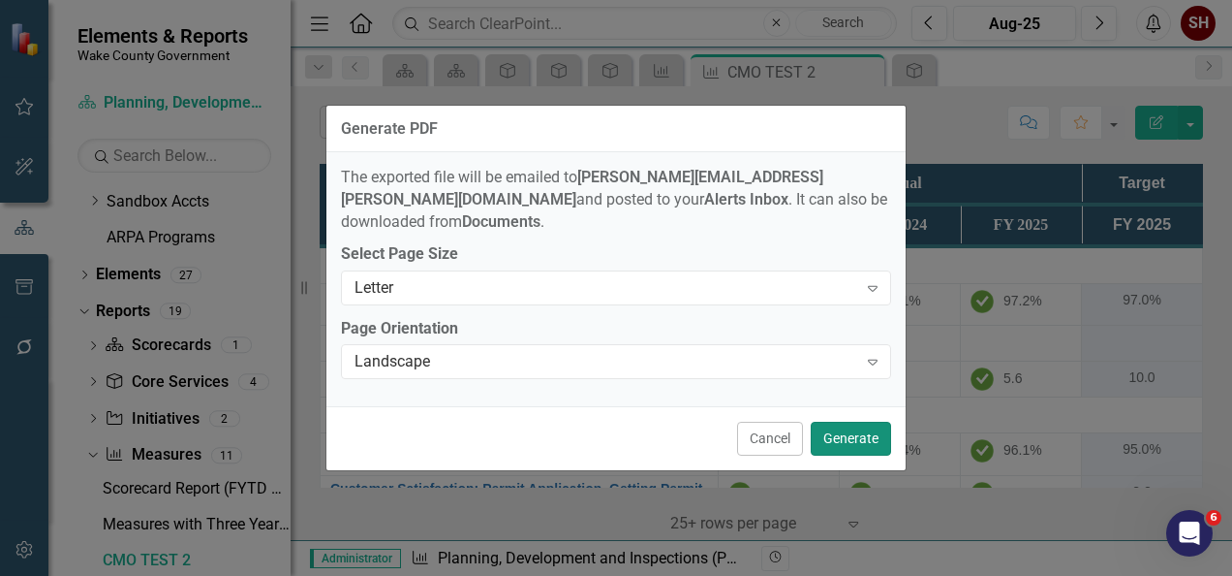
click at [856, 427] on button "Generate" at bounding box center [851, 438] width 80 height 34
